Goal: Entertainment & Leisure: Consume media (video, audio)

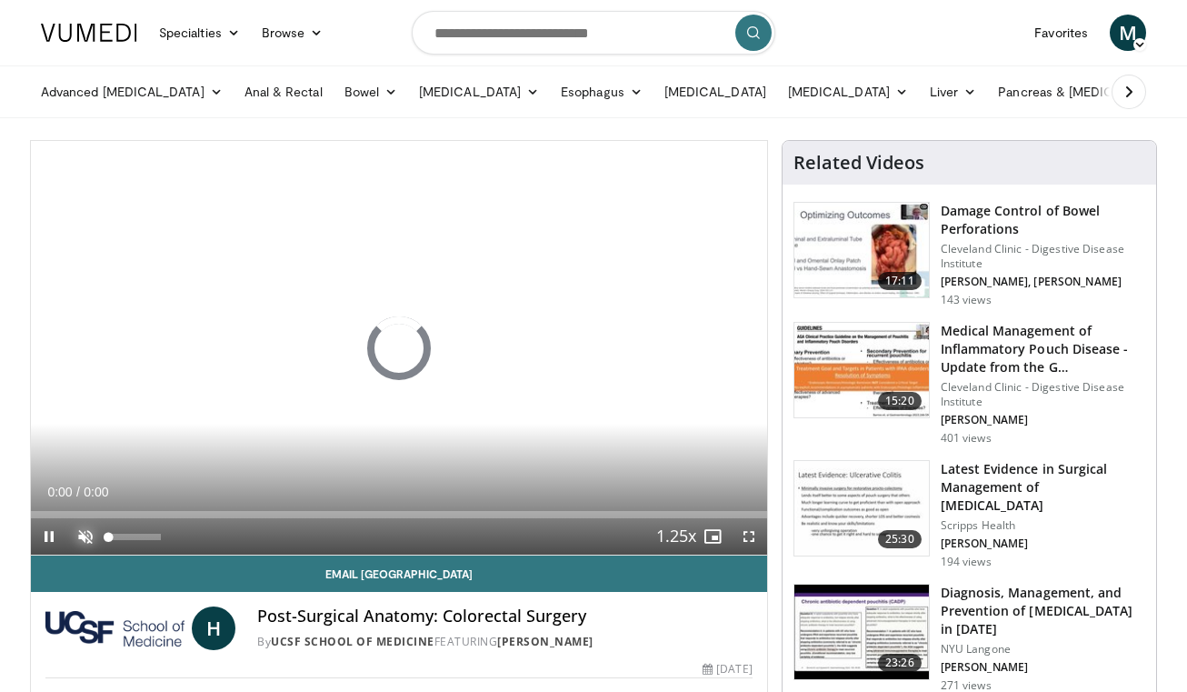
click at [86, 531] on span "Video Player" at bounding box center [85, 536] width 36 height 36
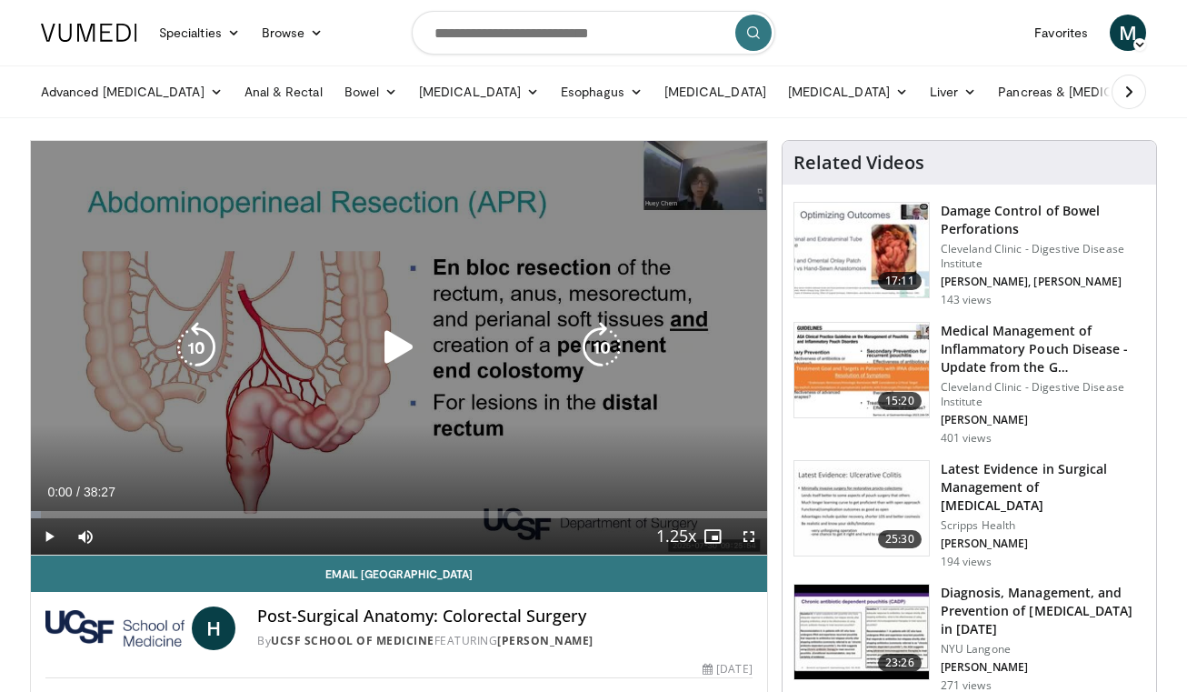
click at [384, 353] on icon "Video Player" at bounding box center [399, 347] width 51 height 51
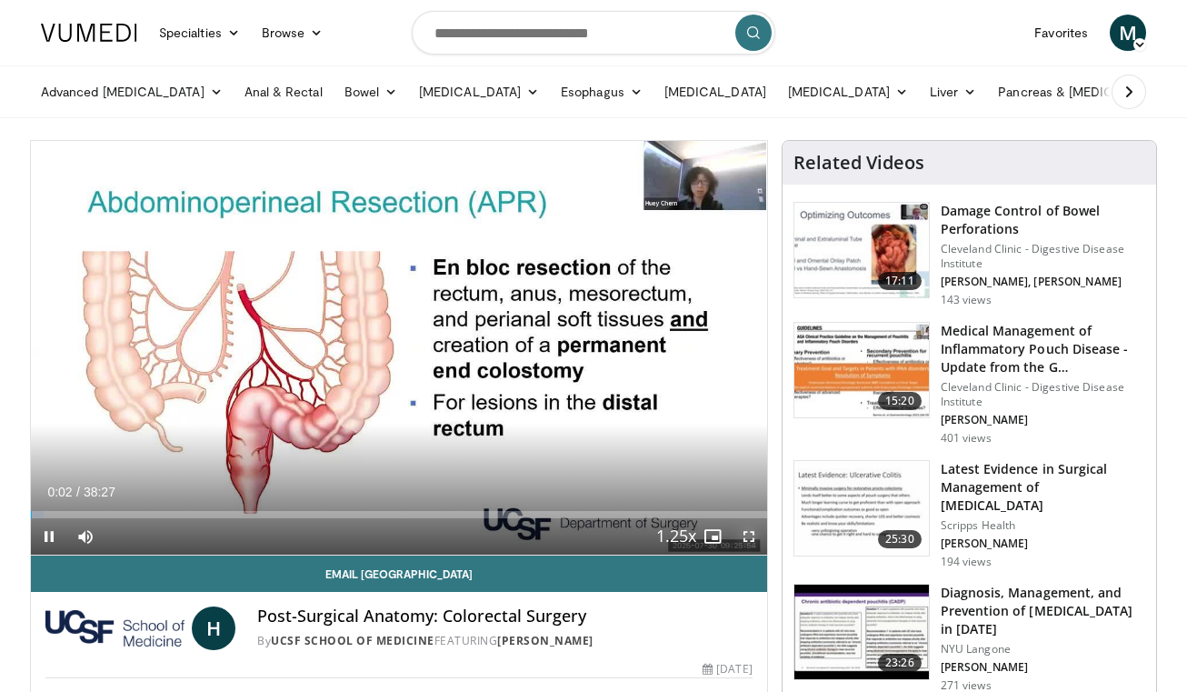
click at [747, 541] on span "Video Player" at bounding box center [749, 536] width 36 height 36
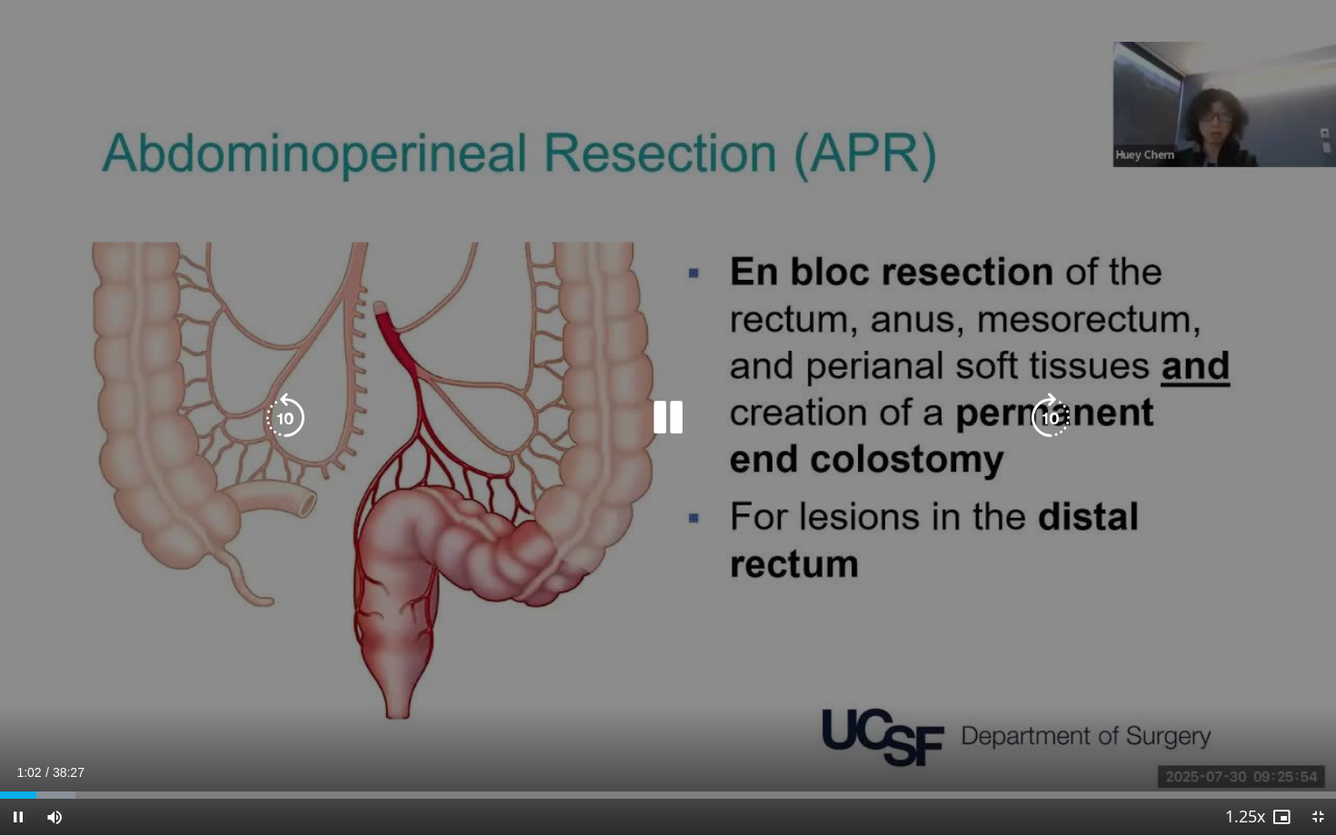
click at [287, 409] on icon "Video Player" at bounding box center [285, 418] width 51 height 51
click at [235, 624] on div "10 seconds Tap to unmute" at bounding box center [668, 417] width 1336 height 835
